Goal: Navigation & Orientation: Find specific page/section

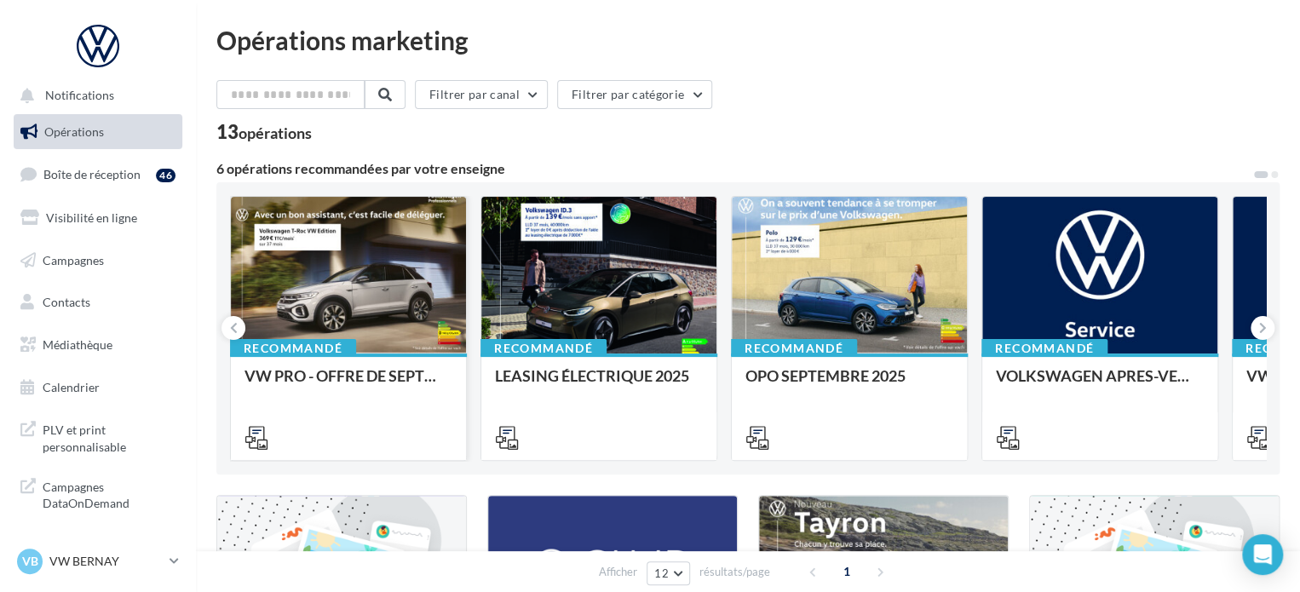
click at [324, 274] on div at bounding box center [348, 276] width 235 height 158
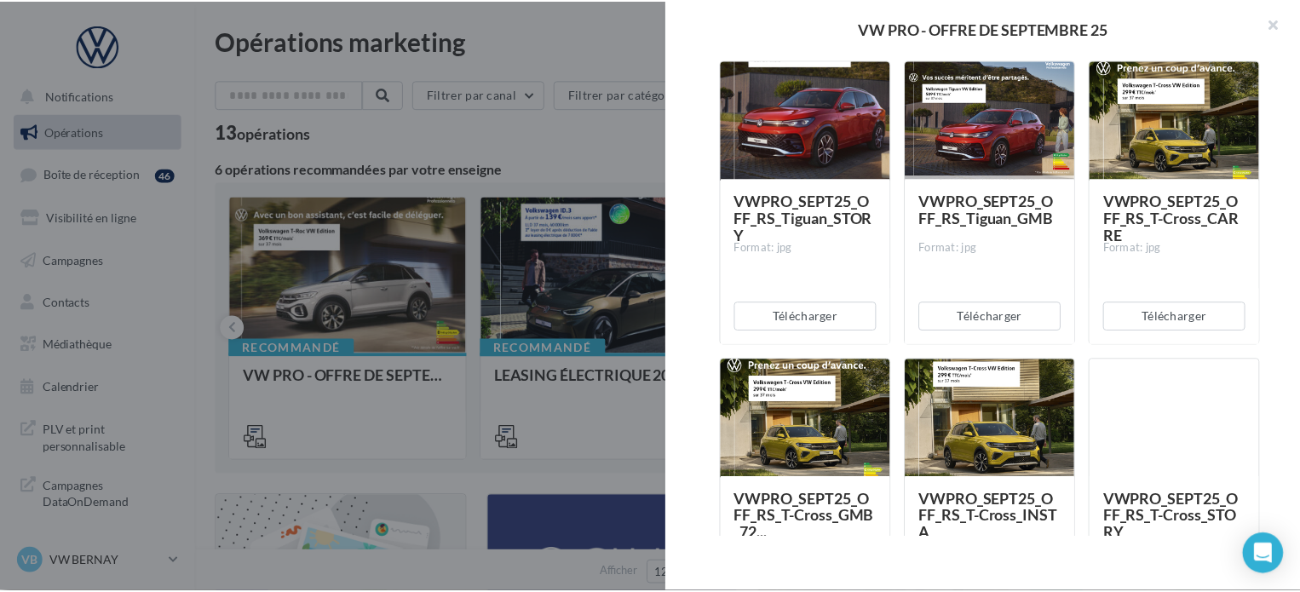
scroll to position [6472, 0]
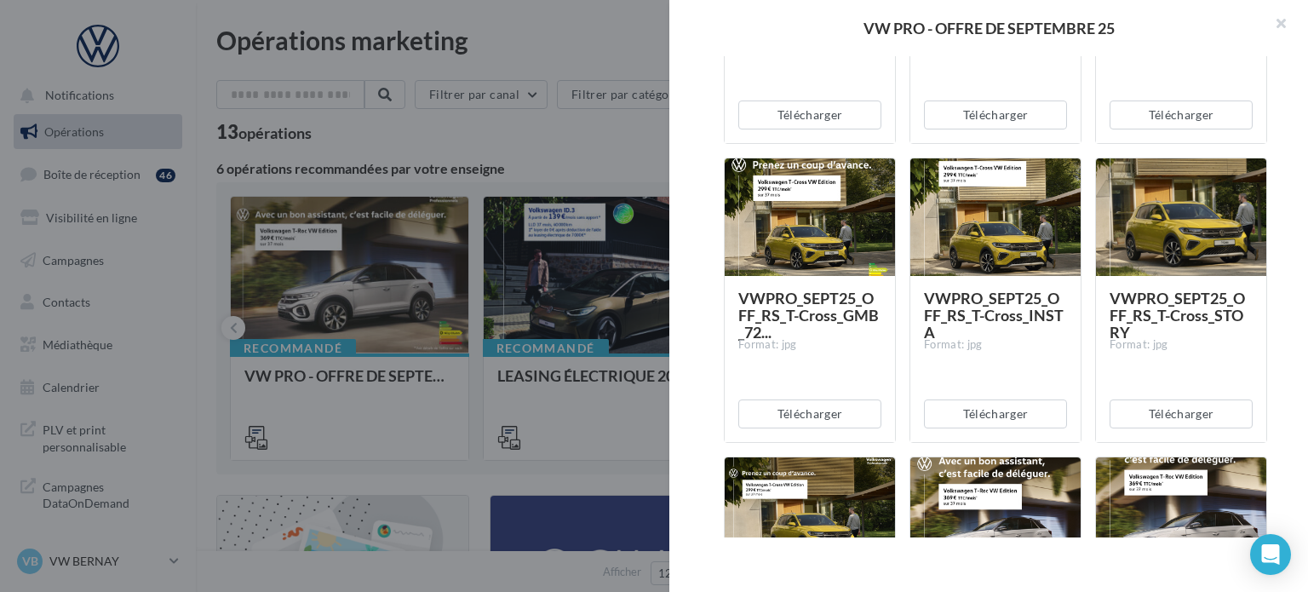
click at [542, 111] on div at bounding box center [654, 296] width 1308 height 592
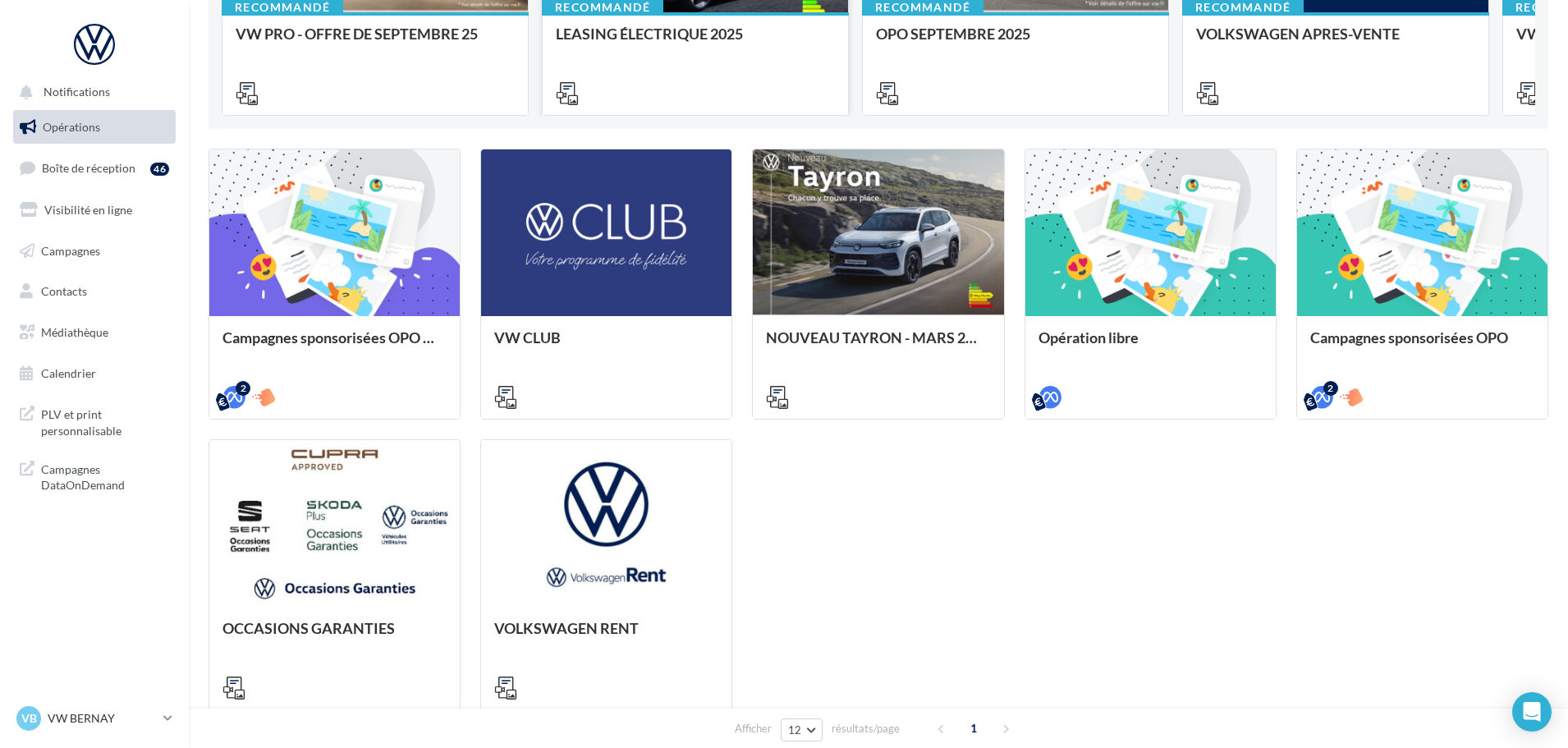
scroll to position [411, 0]
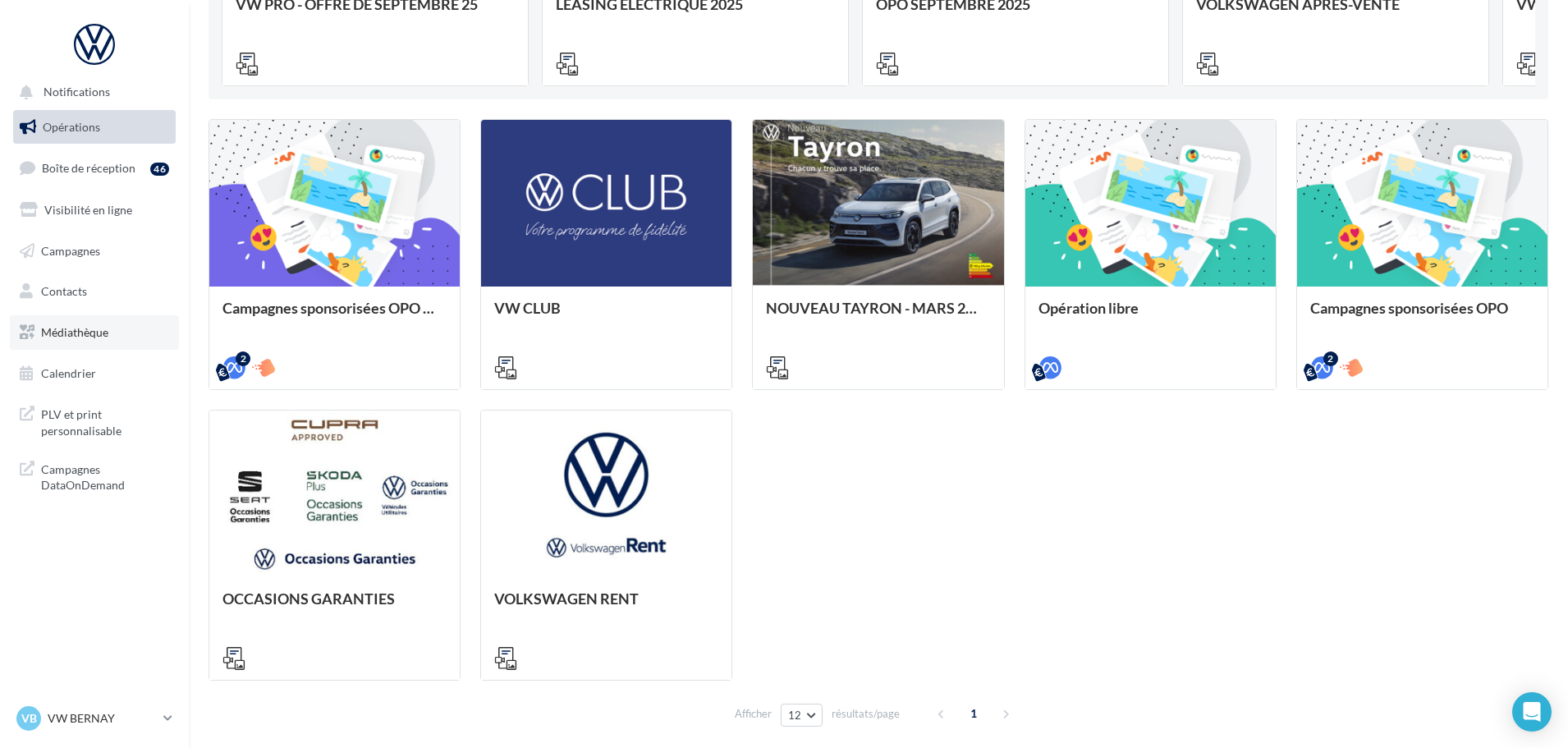
click at [85, 333] on span "Médiathèque" at bounding box center [75, 332] width 67 height 13
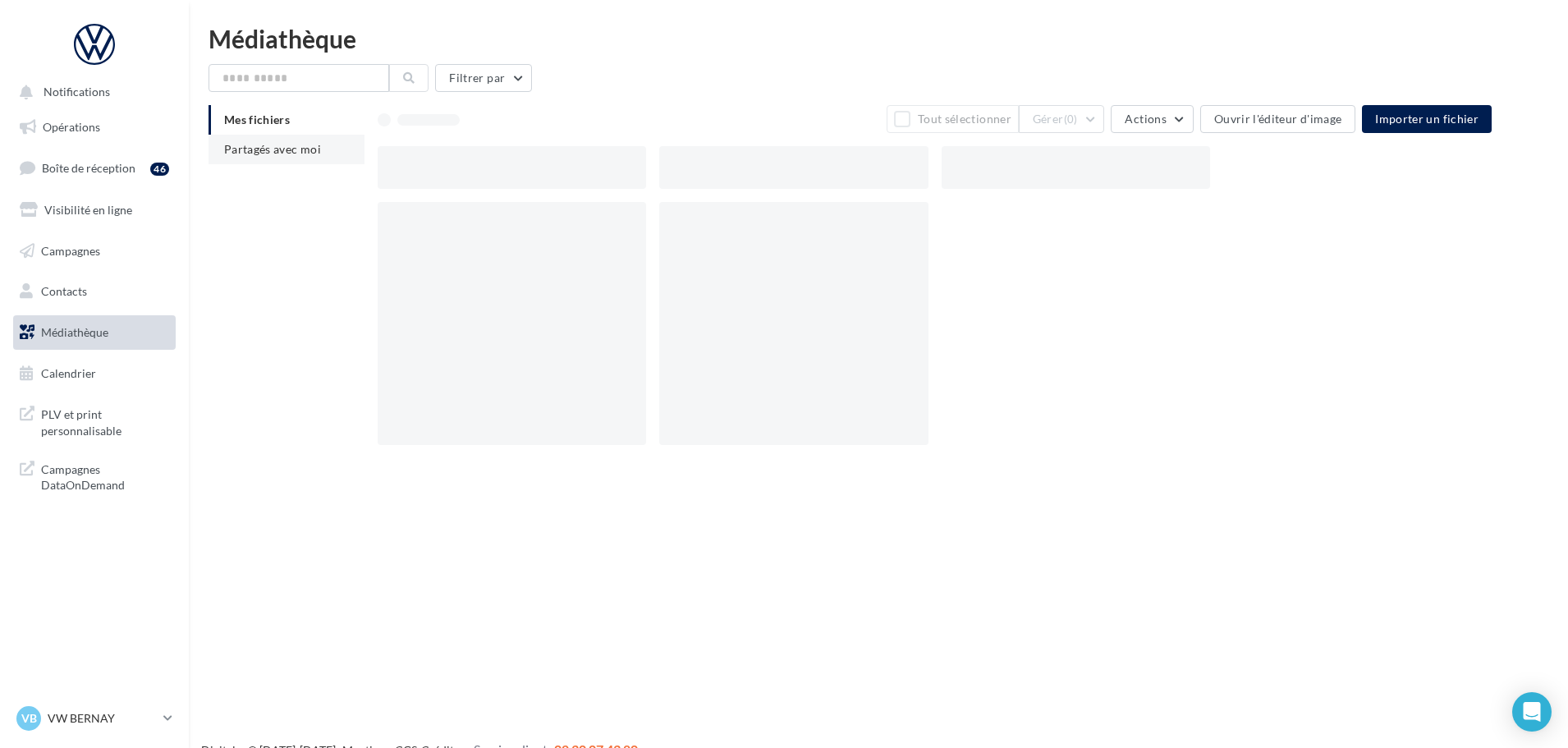
click at [254, 147] on span "Partagés avec moi" at bounding box center [272, 148] width 96 height 13
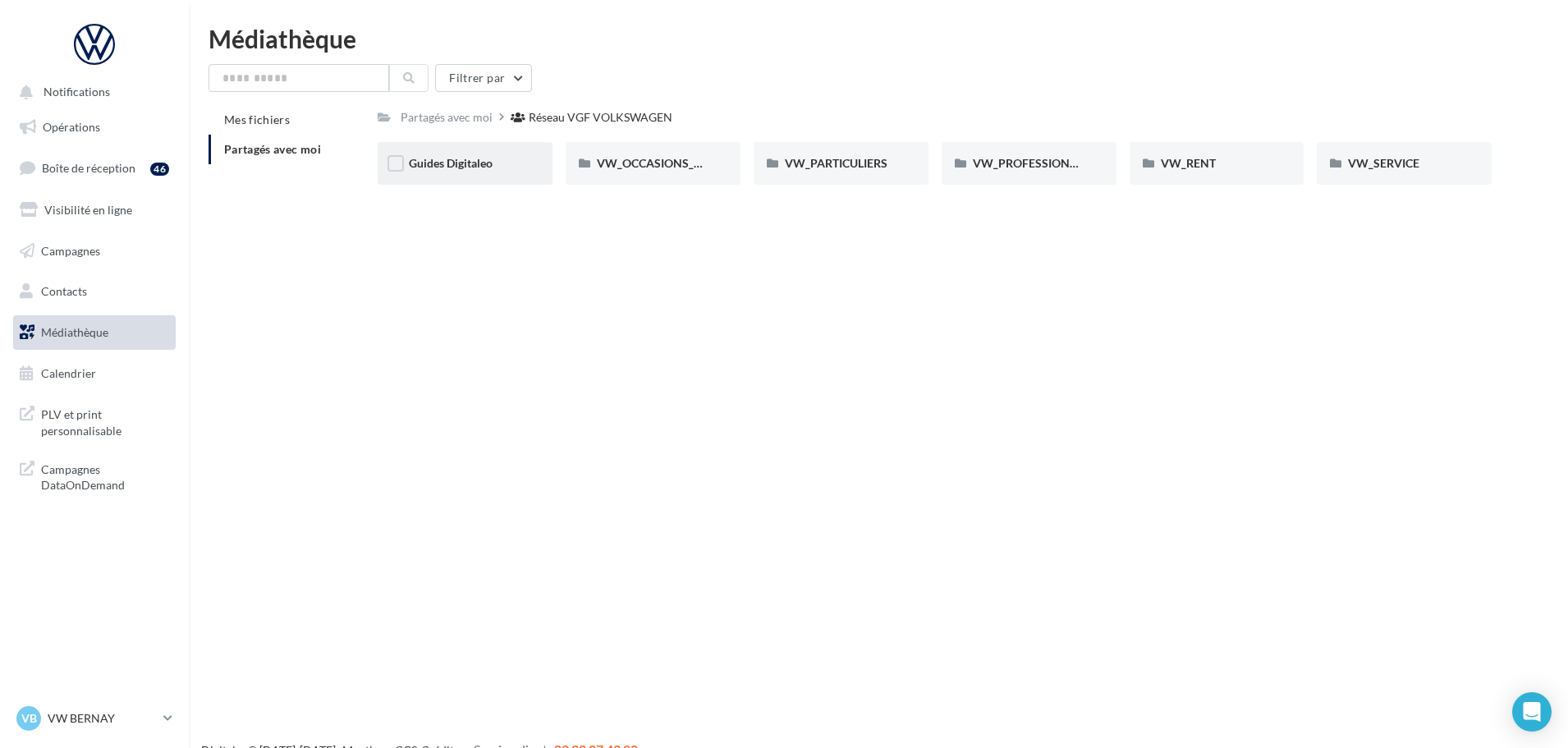
click at [499, 167] on div "Guides Digitaleo" at bounding box center [465, 163] width 113 height 16
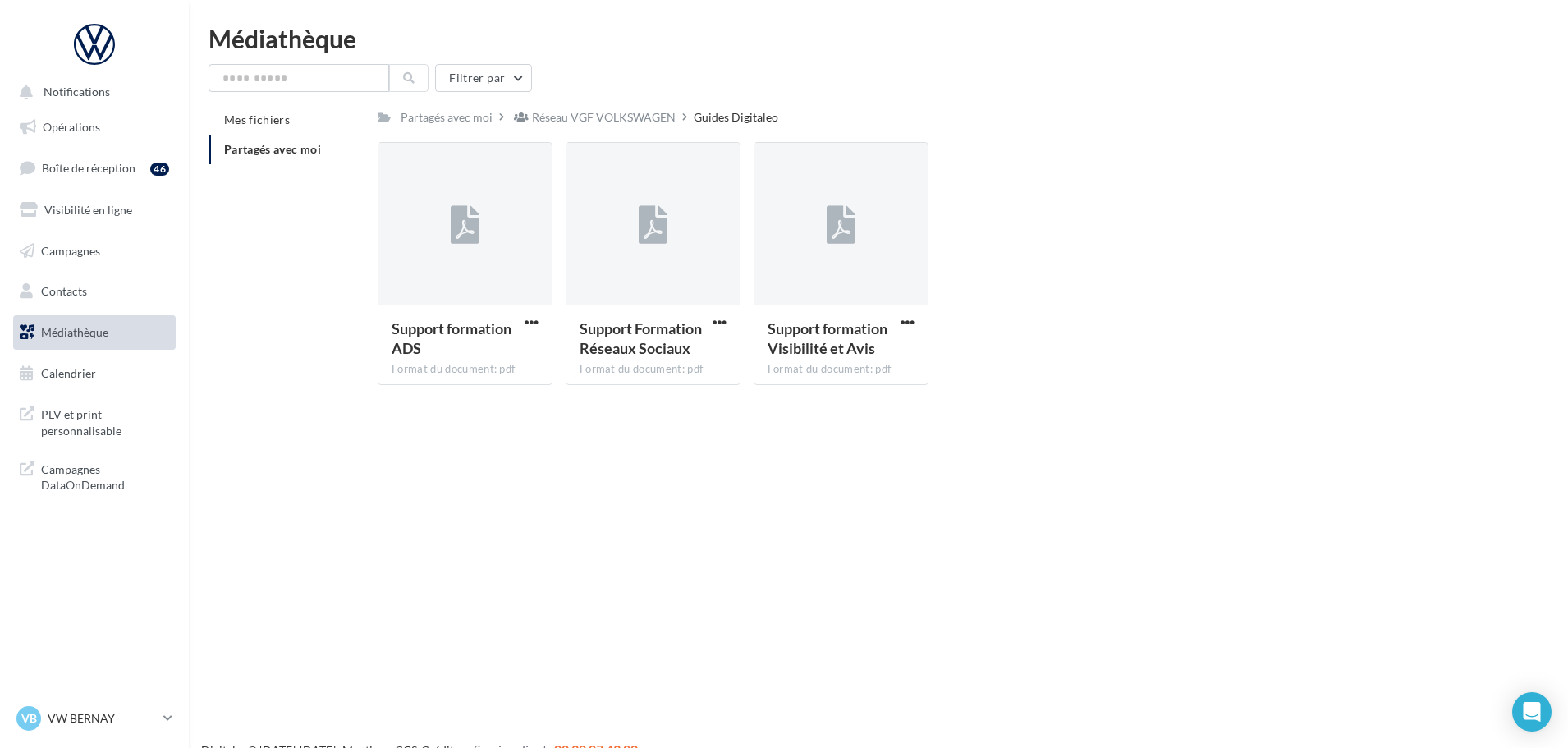
click at [611, 104] on div "Filtrer par Mes fichiers Partagés avec moi Partagés avec moi Réseau VGF VOLKSWA…" at bounding box center [878, 230] width 1340 height 334
click at [612, 110] on div "Réseau VGF VOLKSWAGEN" at bounding box center [603, 117] width 144 height 16
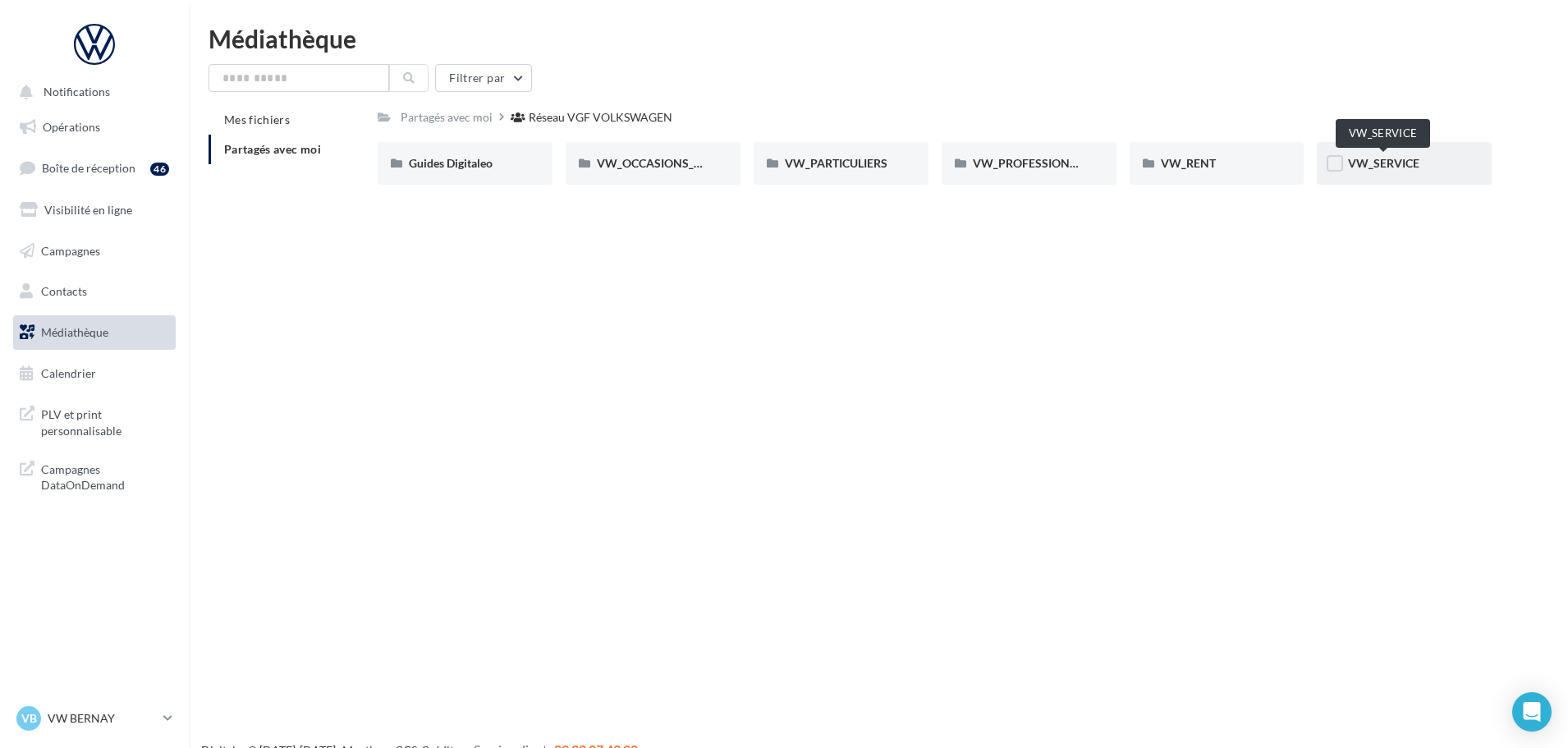
click at [1356, 158] on span "VW_SERVICE" at bounding box center [1383, 163] width 71 height 13
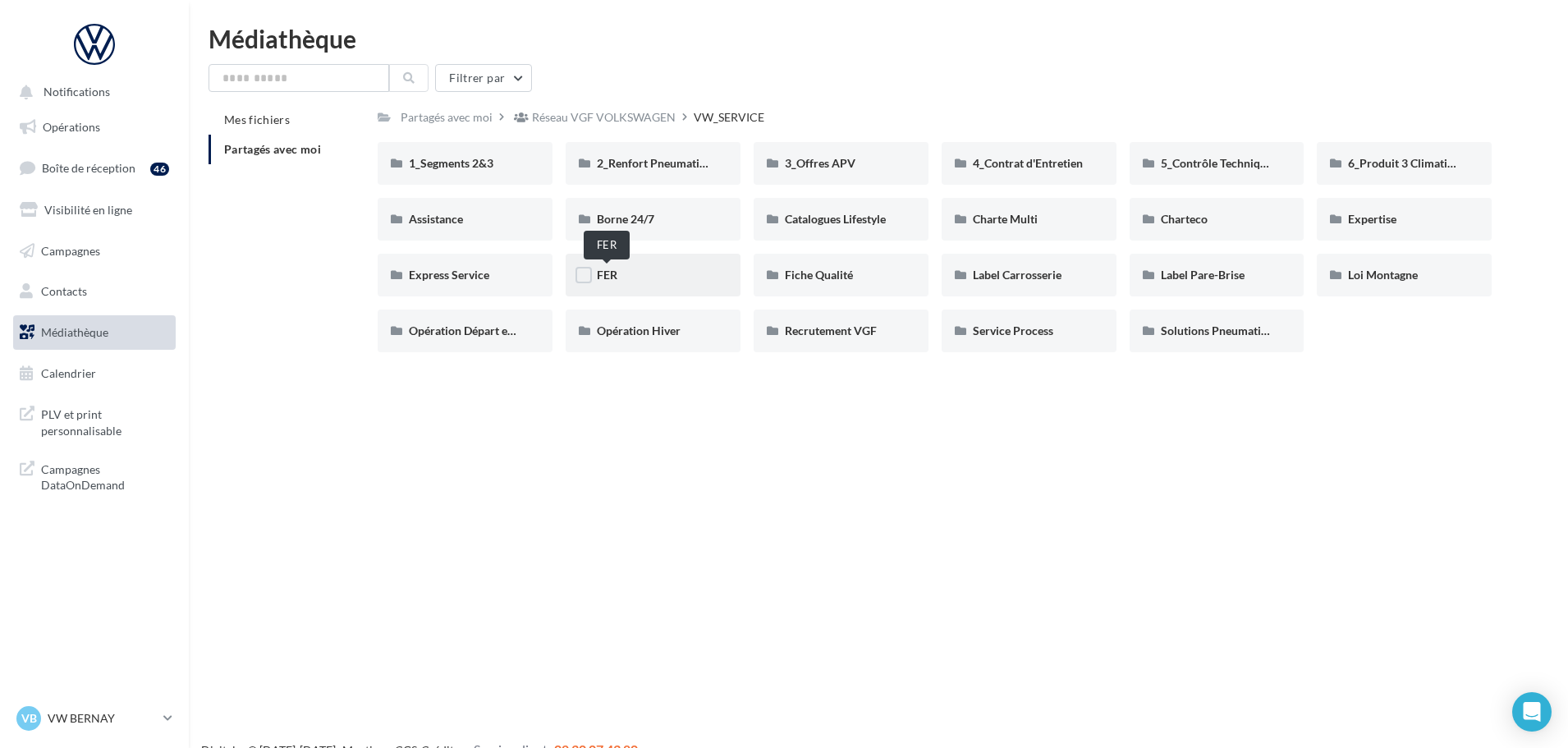
click at [611, 270] on span "FER" at bounding box center [606, 275] width 20 height 13
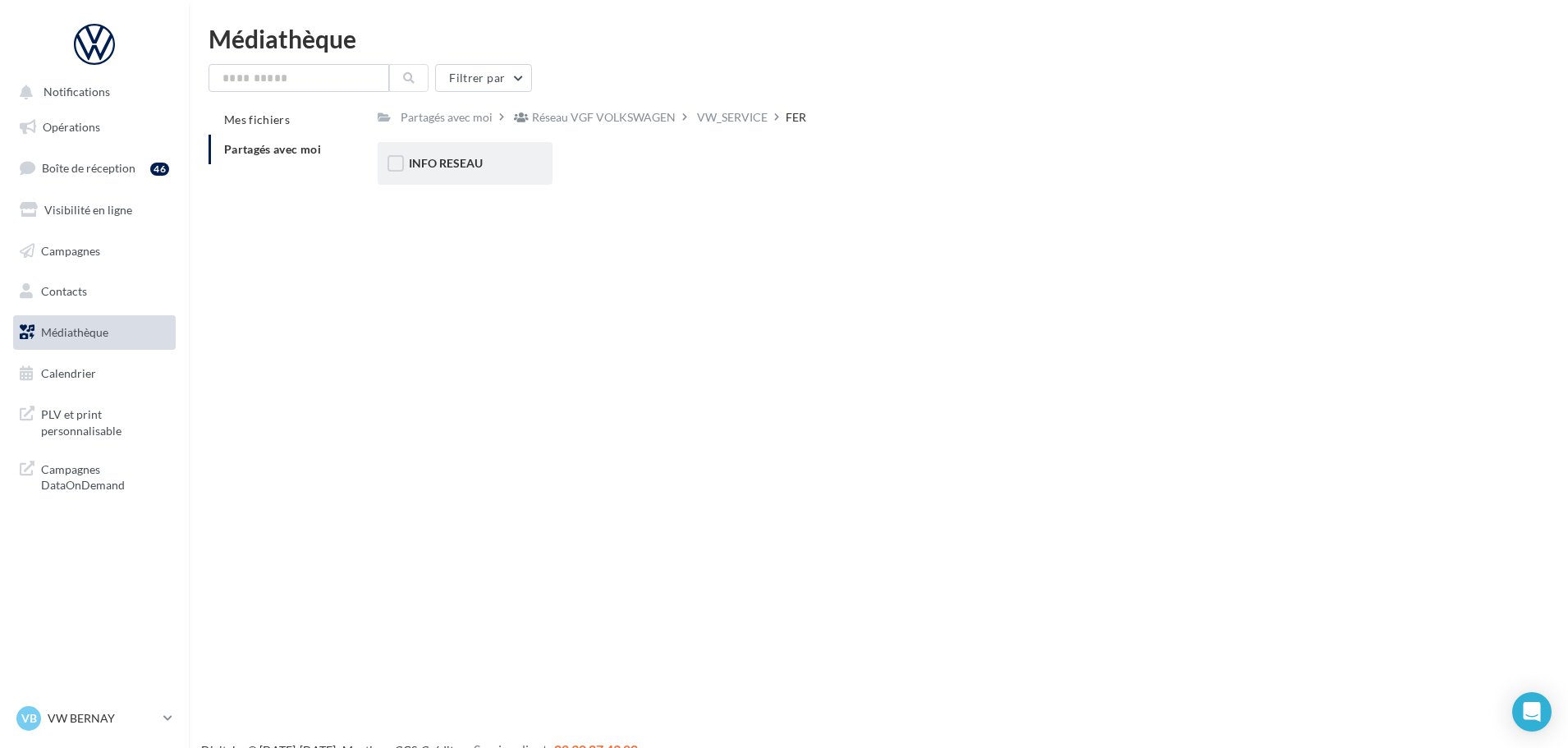
click at [491, 155] on div "INFO RESEAU" at bounding box center [465, 163] width 113 height 16
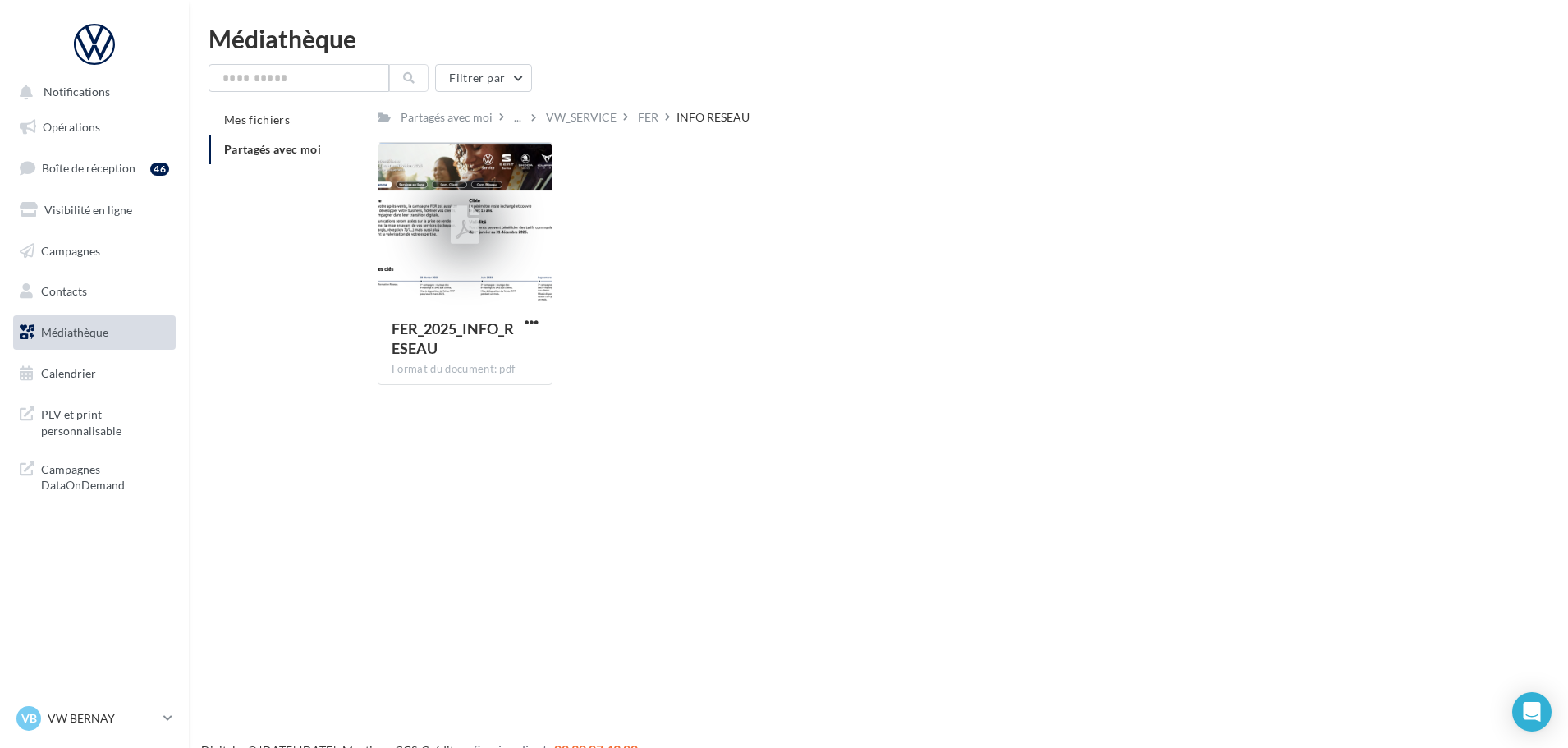
click at [581, 99] on div "Filtrer par Mes fichiers Partagés avec moi Partagés avec moi ... VW_SERVICE FER…" at bounding box center [878, 230] width 1340 height 334
click at [583, 113] on div "VW_SERVICE" at bounding box center [580, 117] width 70 height 16
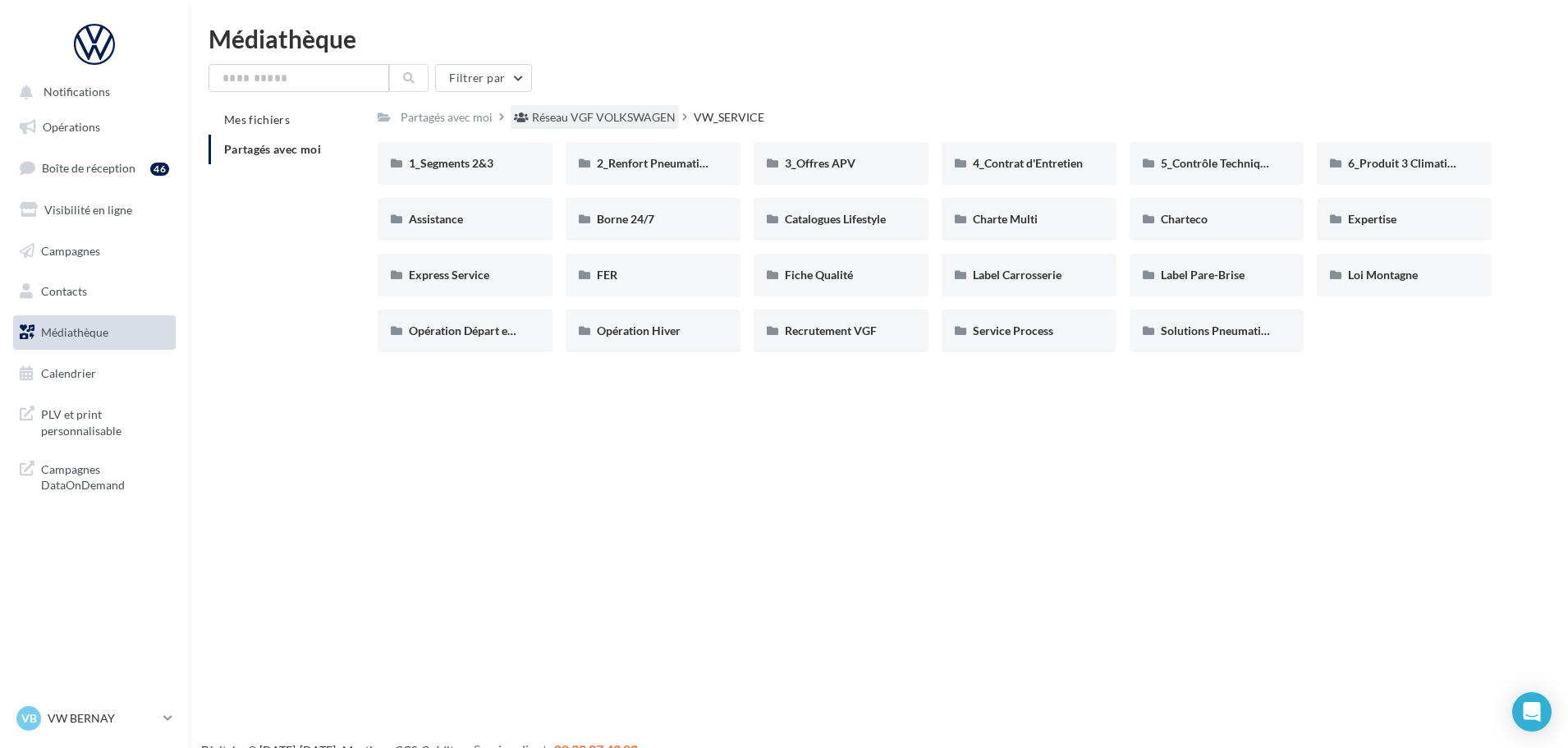
click at [546, 124] on div "Réseau VGF VOLKSWAGEN" at bounding box center [603, 117] width 144 height 16
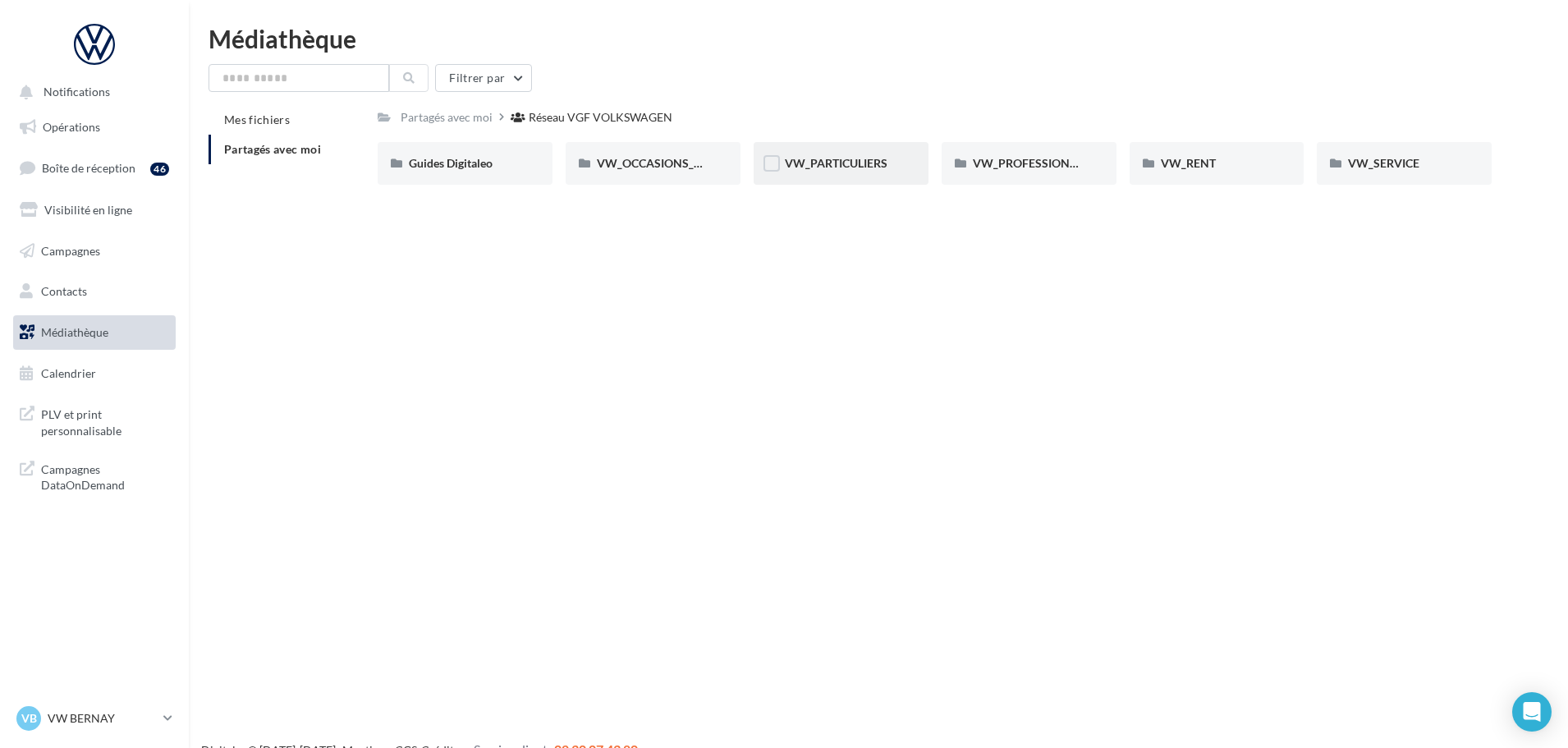
click at [815, 177] on div "VW_PARTICULIERS" at bounding box center [840, 163] width 174 height 42
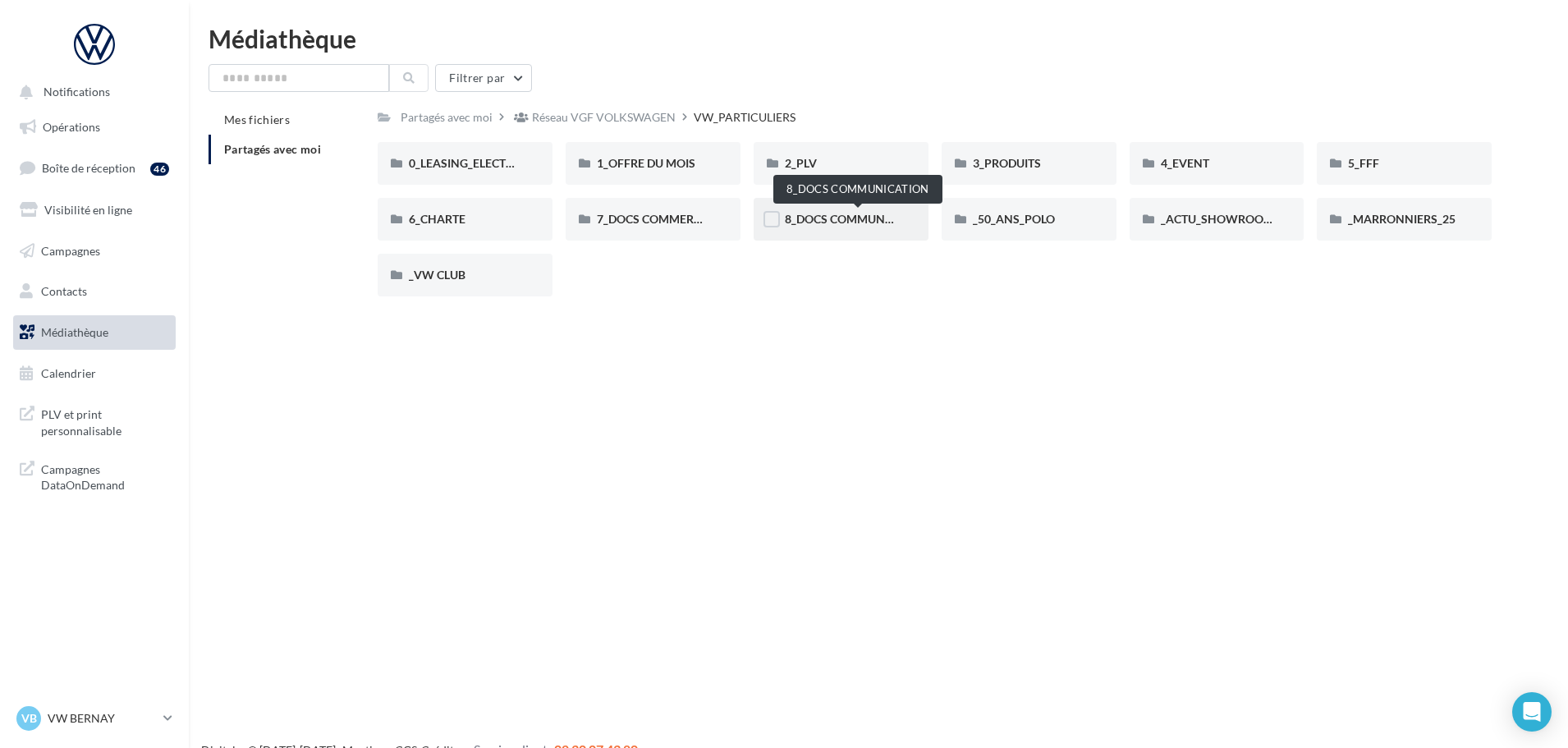
click at [835, 225] on span "8_DOCS COMMUNICATION" at bounding box center [858, 219] width 146 height 13
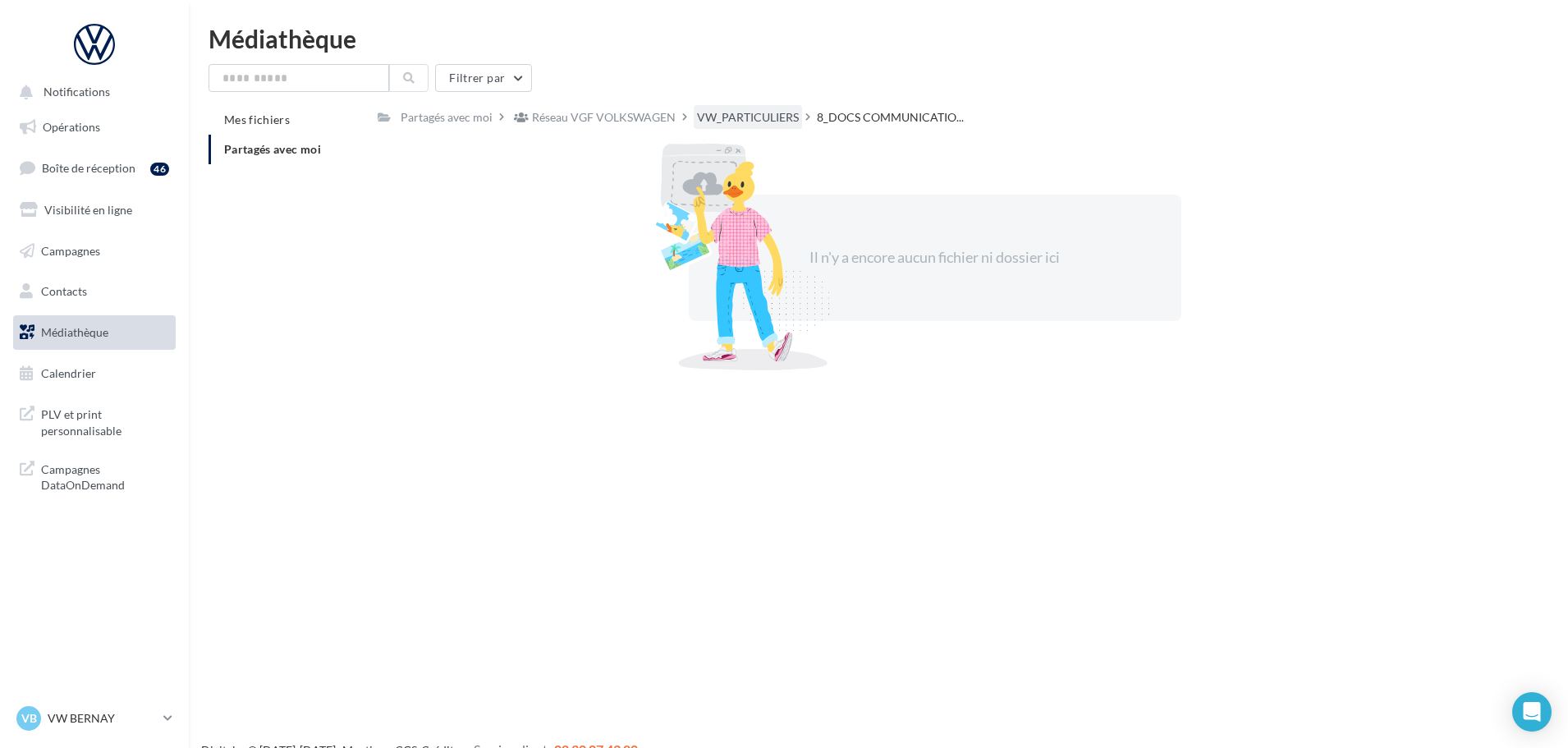
click at [755, 113] on div "VW_PARTICULIERS" at bounding box center [748, 117] width 102 height 16
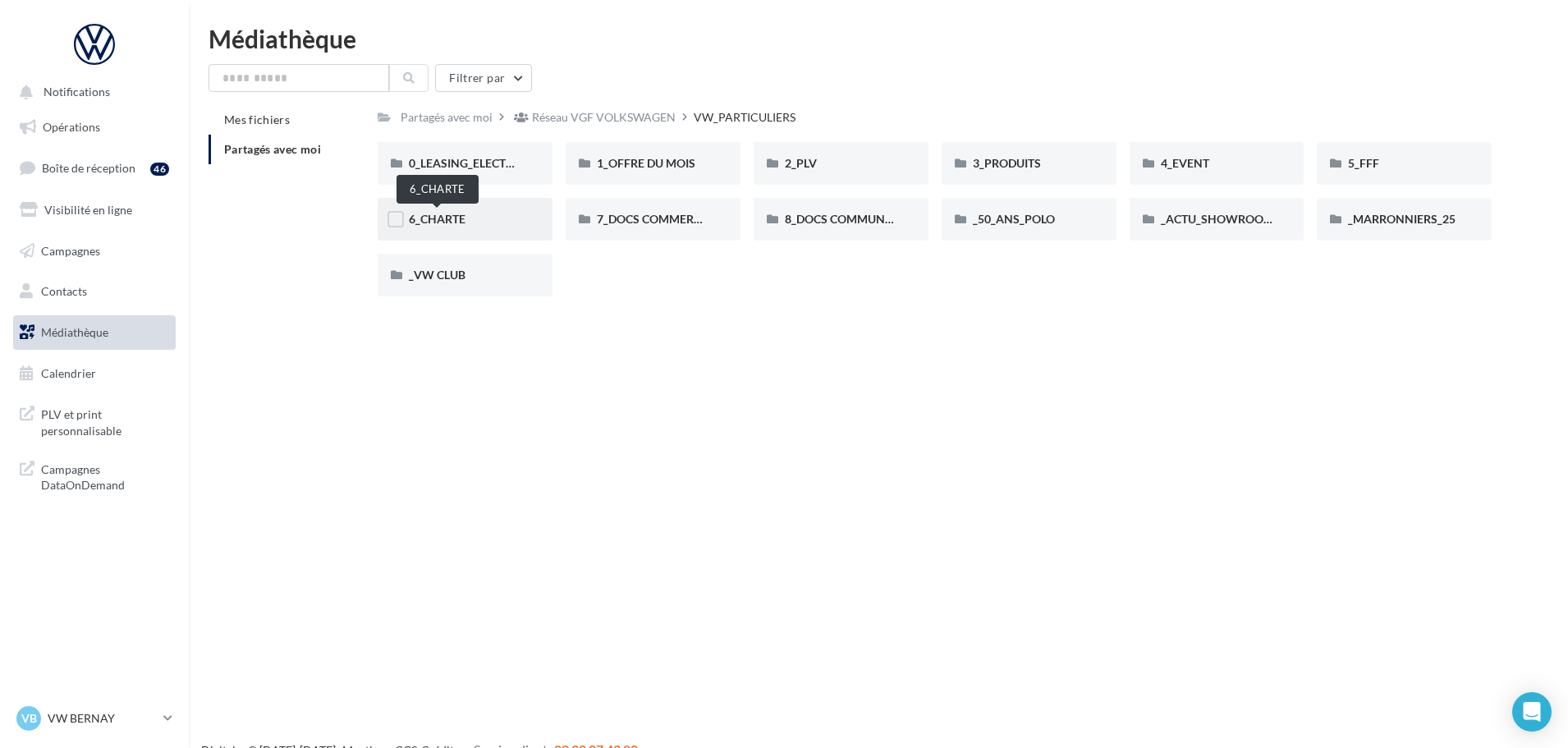
click at [429, 213] on span "6_CHARTE" at bounding box center [437, 219] width 57 height 13
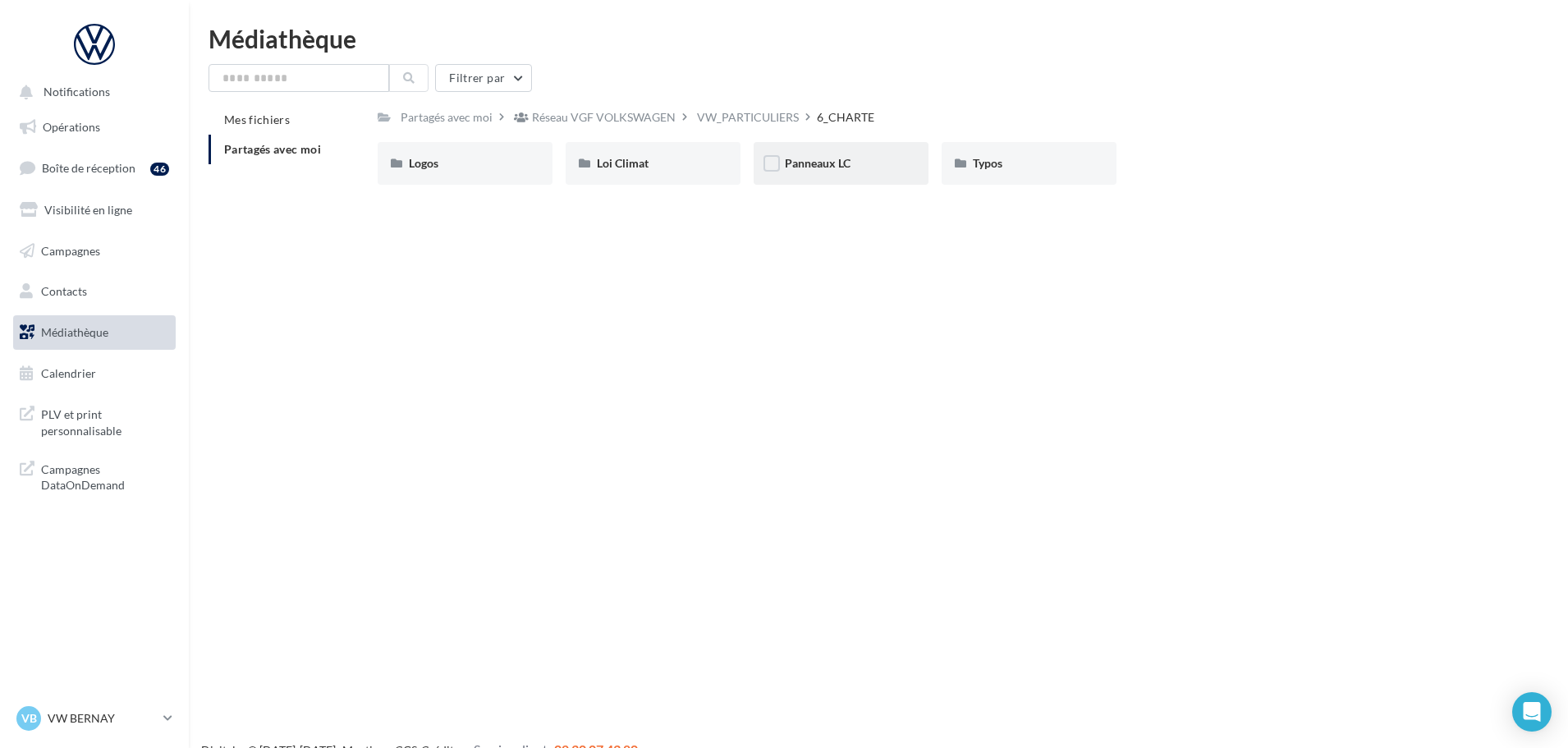
click at [786, 153] on div "Panneaux LC" at bounding box center [840, 163] width 174 height 42
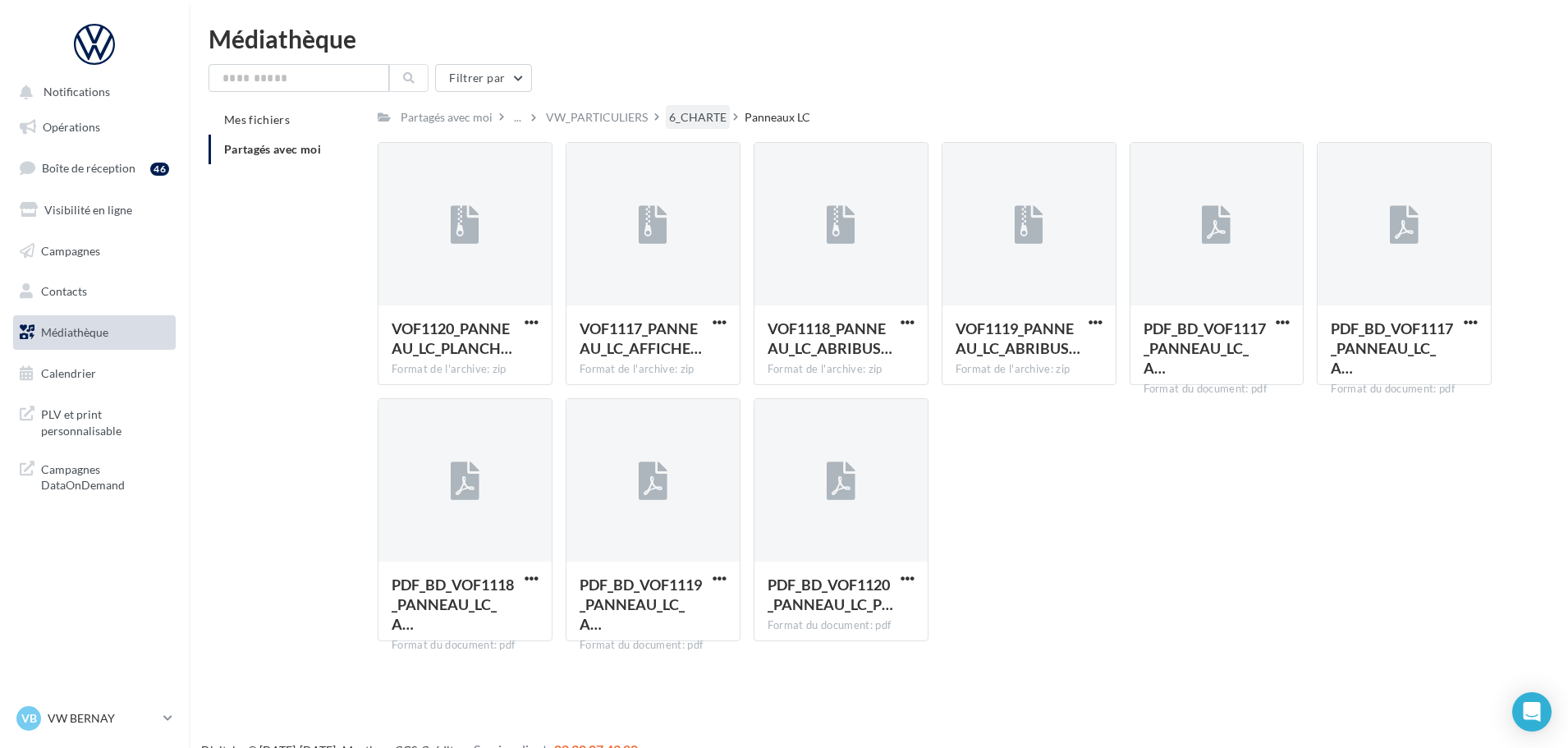
click at [700, 119] on div "6_CHARTE" at bounding box center [698, 117] width 58 height 16
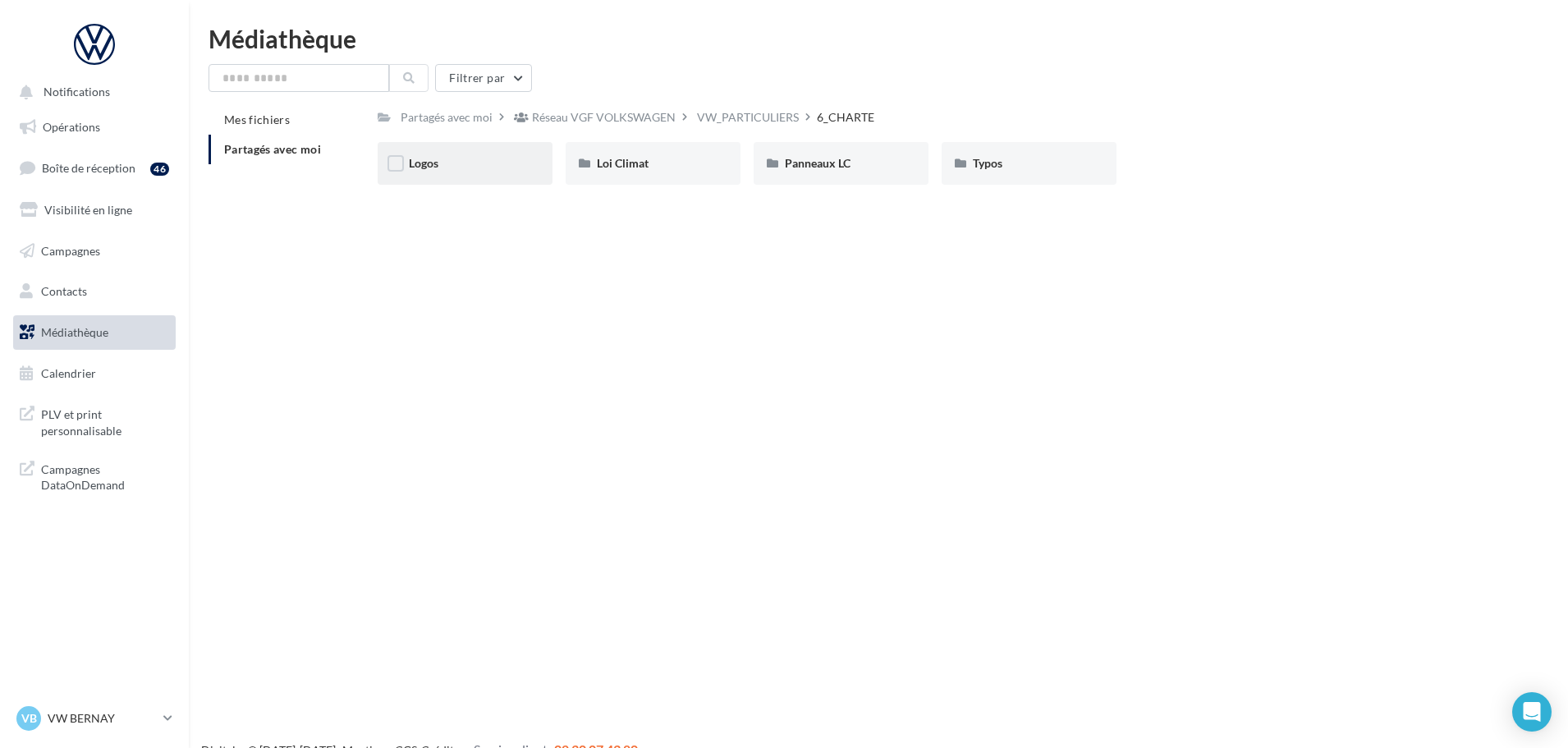
click at [490, 164] on div "Logos" at bounding box center [465, 163] width 113 height 16
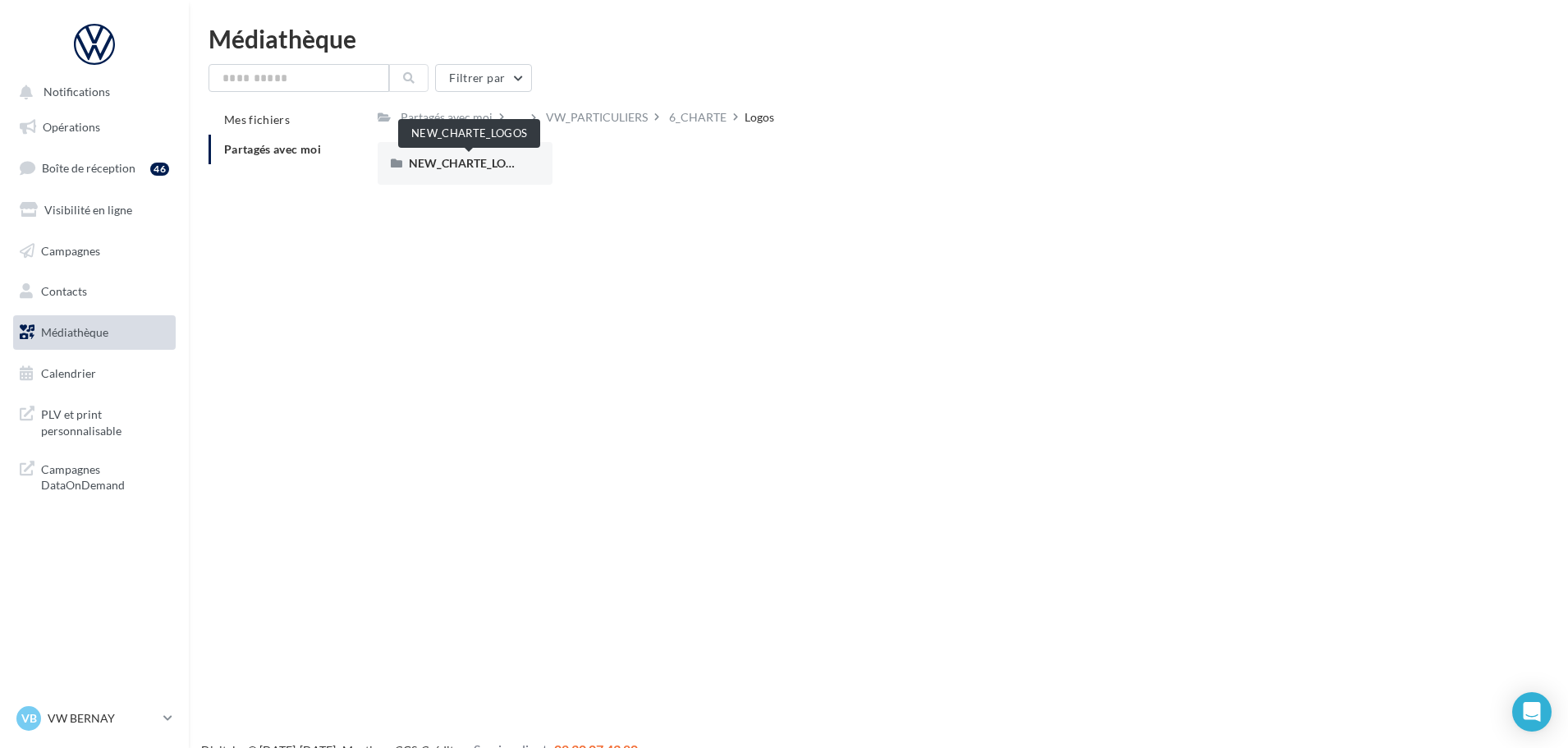
click at [490, 164] on span "NEW_CHARTE_LOGOS" at bounding box center [468, 163] width 120 height 13
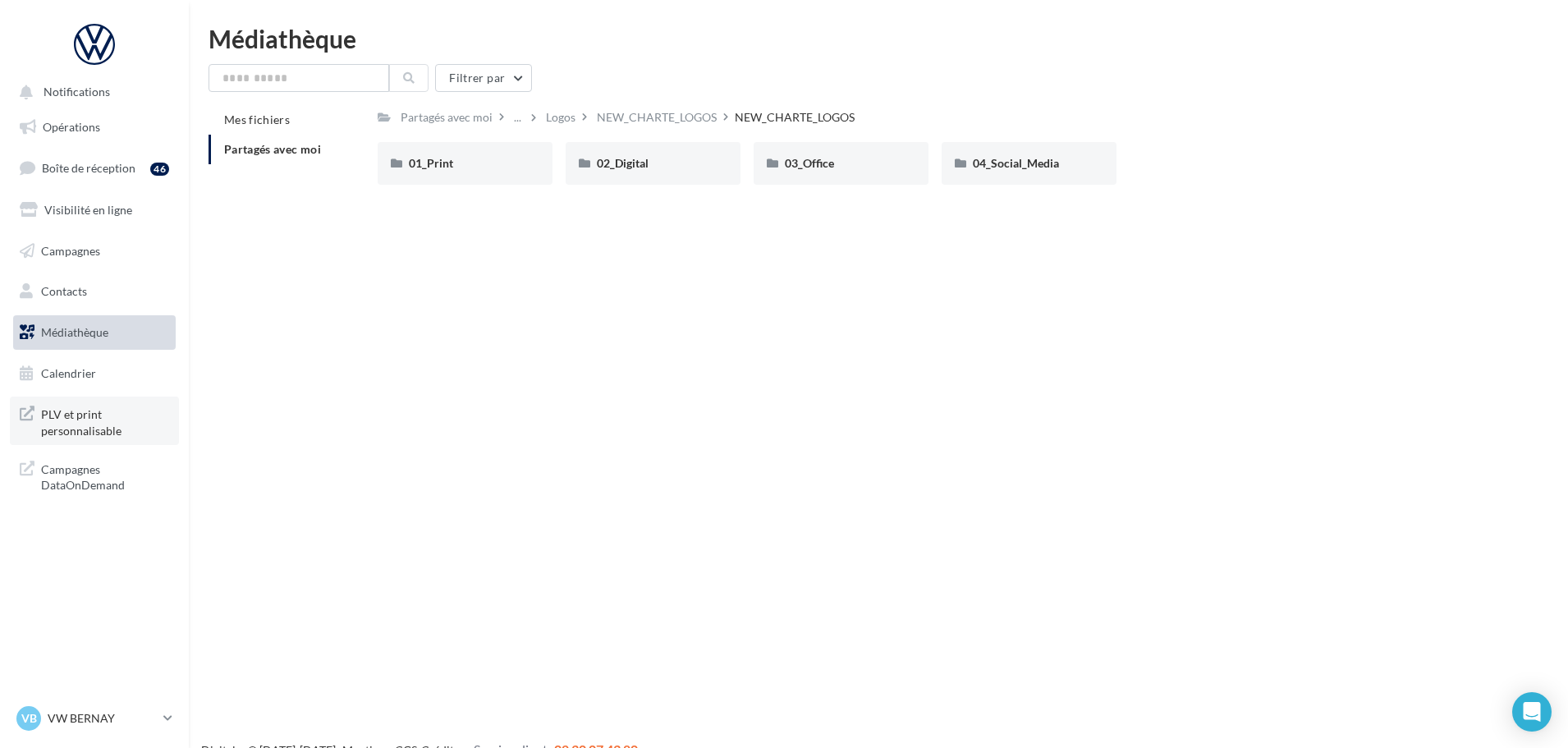
click at [143, 415] on span "PLV et print personnalisable" at bounding box center [105, 420] width 128 height 36
click at [450, 361] on div "Notifications Opérations Boîte de réception 46 Visibilité en ligne Campagnes Co…" at bounding box center [784, 400] width 1568 height 748
click at [332, 109] on li "Mes fichiers" at bounding box center [286, 120] width 156 height 30
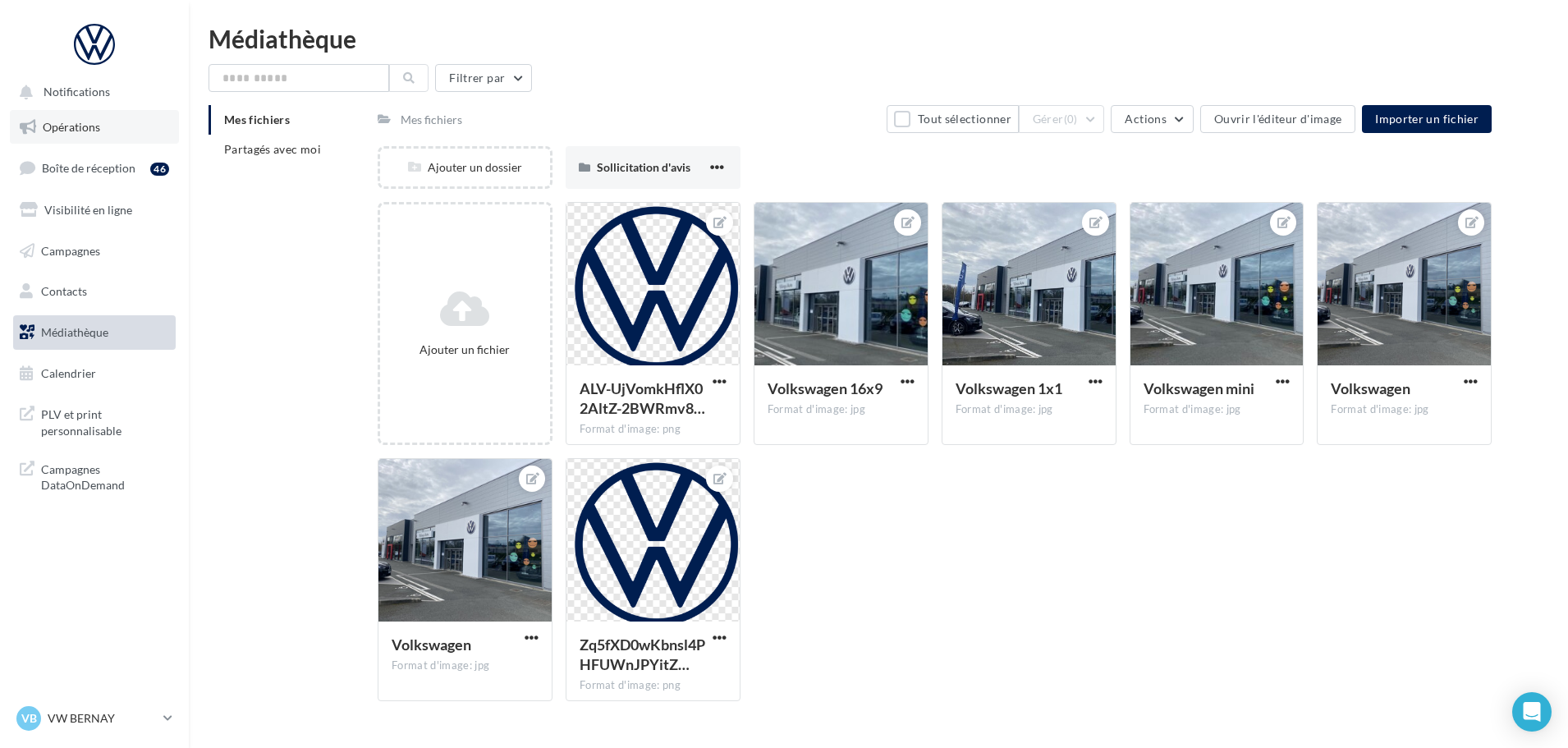
click at [92, 120] on span "Opérations" at bounding box center [71, 126] width 58 height 13
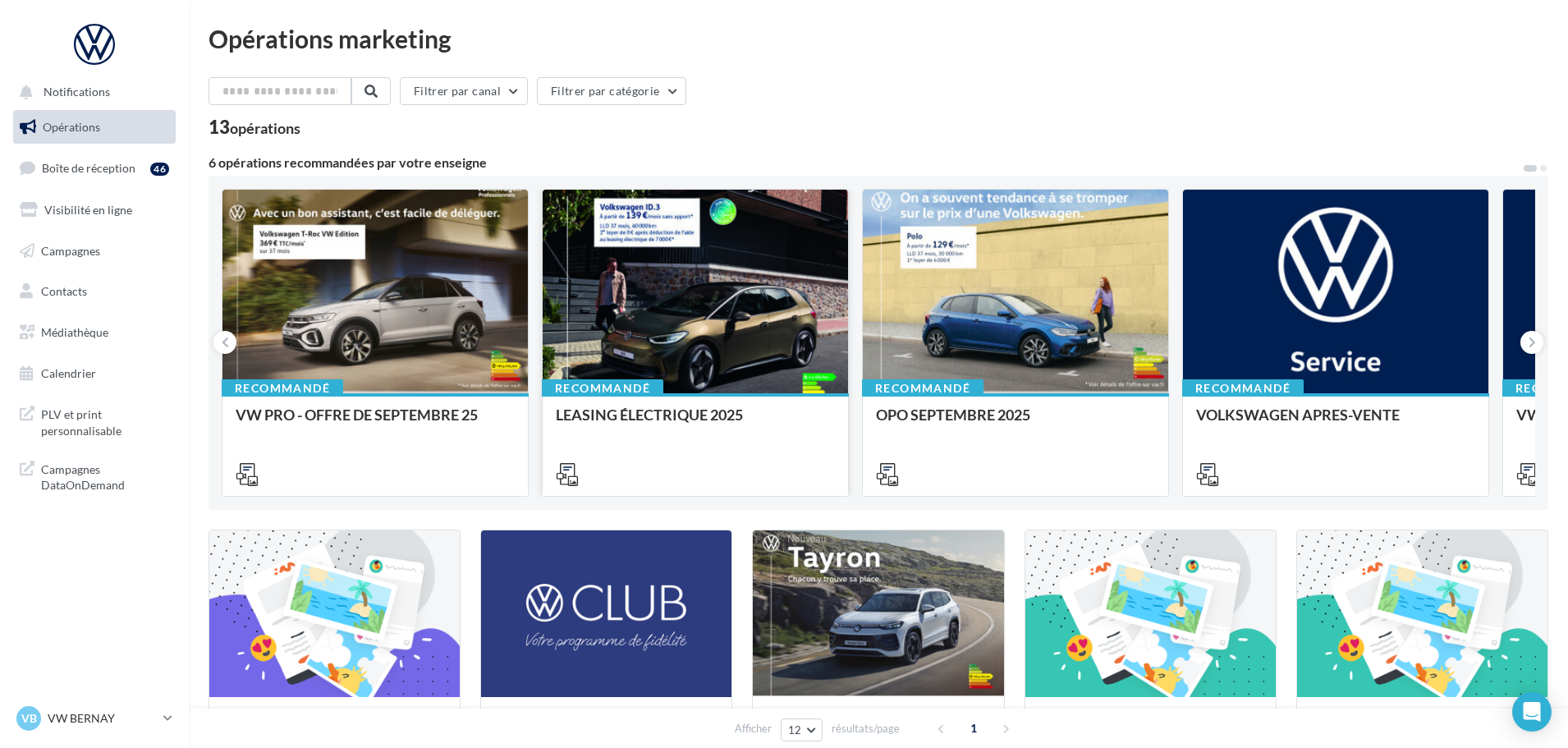
drag, startPoint x: 1255, startPoint y: 344, endPoint x: 651, endPoint y: 329, distance: 604.2
click at [651, 329] on div "Recommandé VW PRO - OFFRE DE [DATE] Recommandé LEASING ÉLECTRIQUE 2025 Recomman…" at bounding box center [878, 342] width 1314 height 307
click at [1528, 342] on icon at bounding box center [1532, 342] width 8 height 16
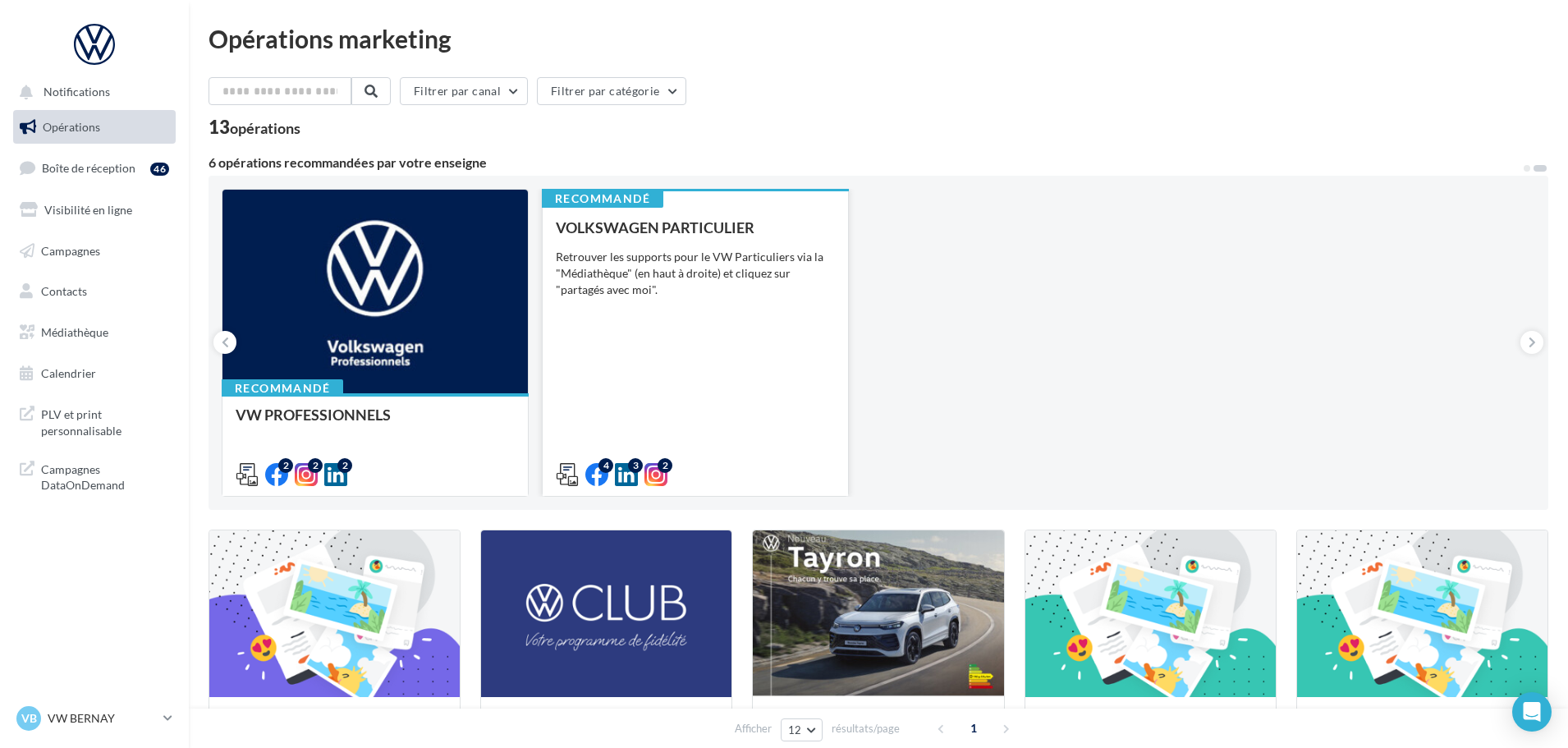
click at [787, 284] on div "Retrouver les supports pour le VW Particuliers via la "Médiathèque" (en haut à …" at bounding box center [696, 273] width 279 height 49
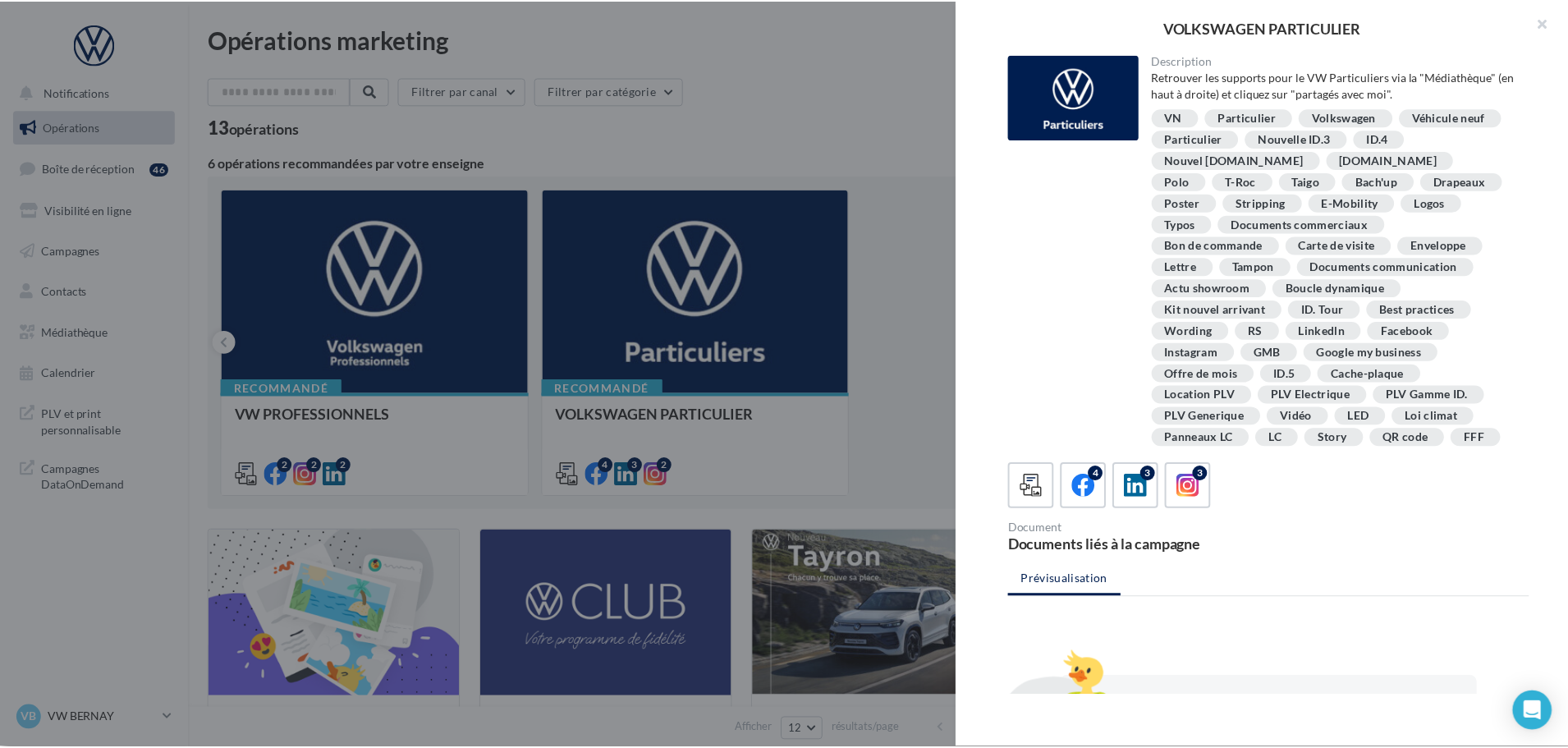
scroll to position [299, 0]
